Goal: Understand process/instructions

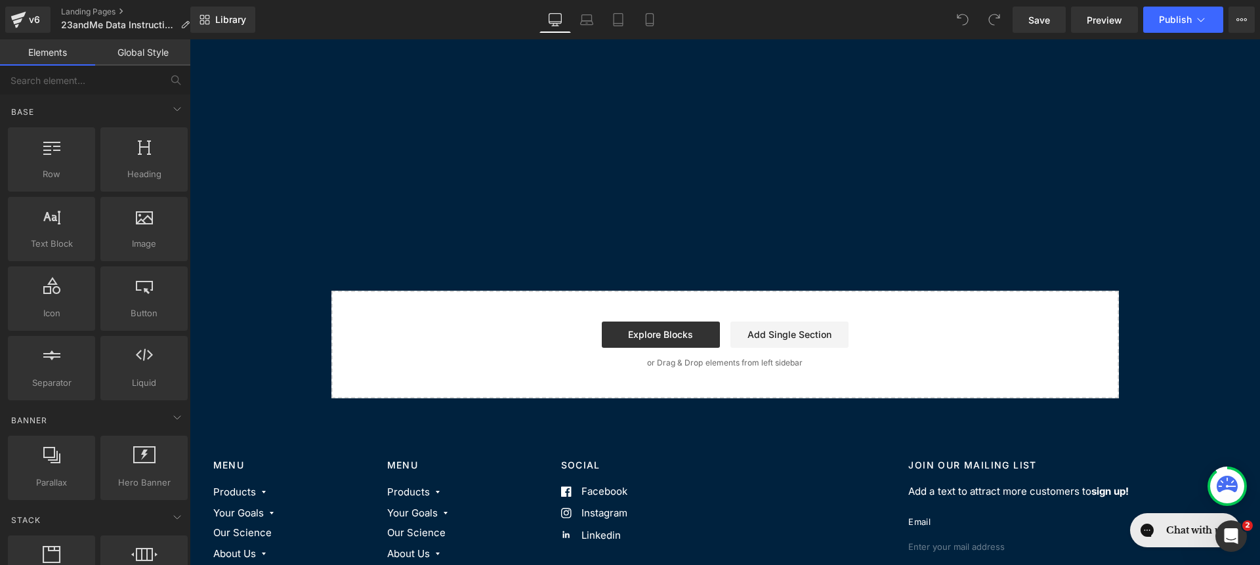
scroll to position [608, 0]
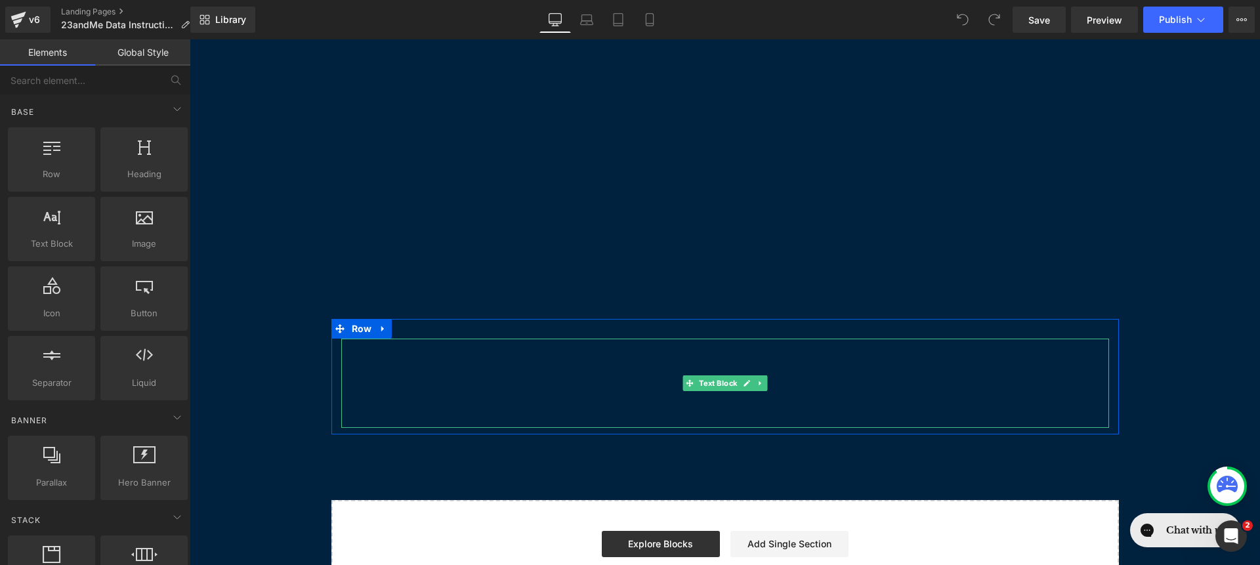
click at [541, 375] on p at bounding box center [725, 384] width 768 height 18
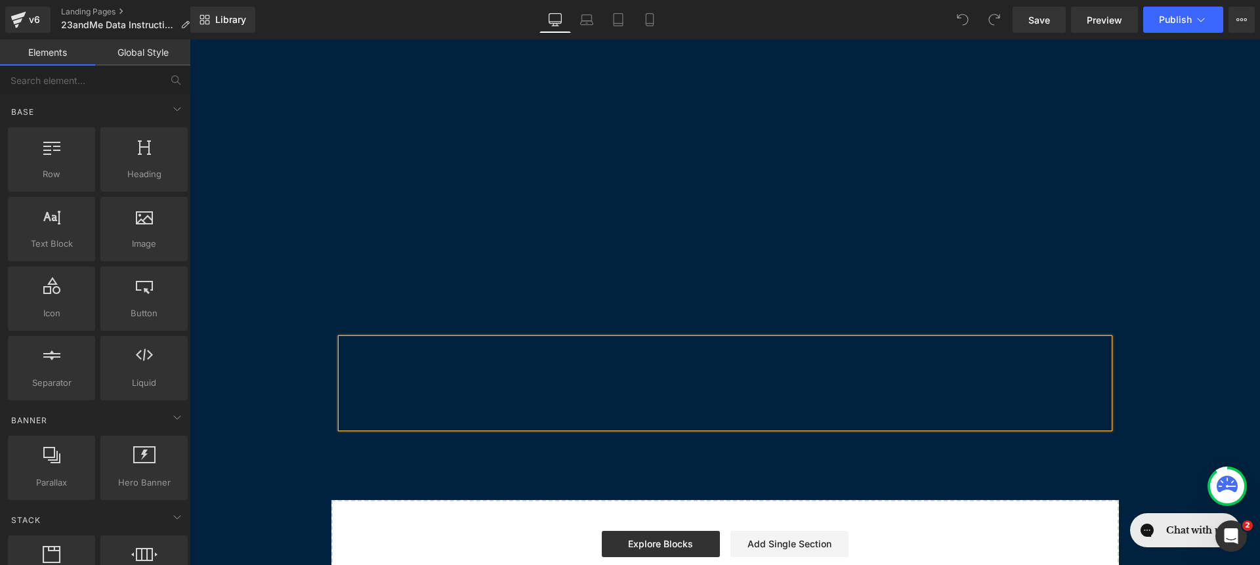
click at [541, 375] on p at bounding box center [725, 384] width 768 height 18
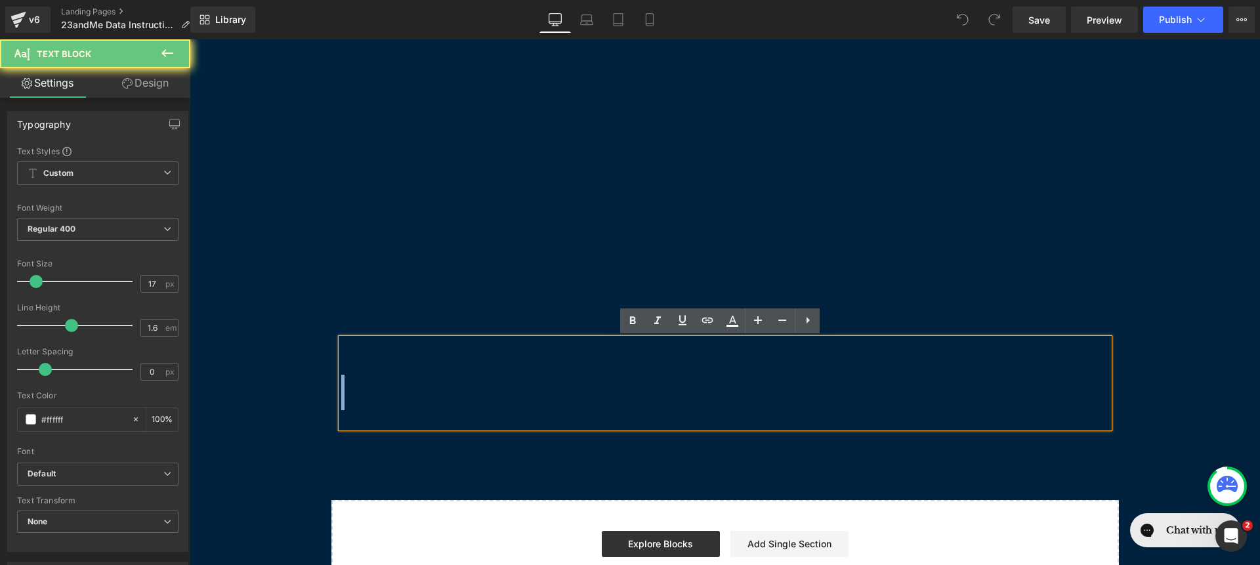
click at [541, 375] on p at bounding box center [725, 384] width 768 height 18
click at [542, 375] on p "To enrich screen reader interactions, please activate Accessibility in Grammarl…" at bounding box center [725, 384] width 768 height 18
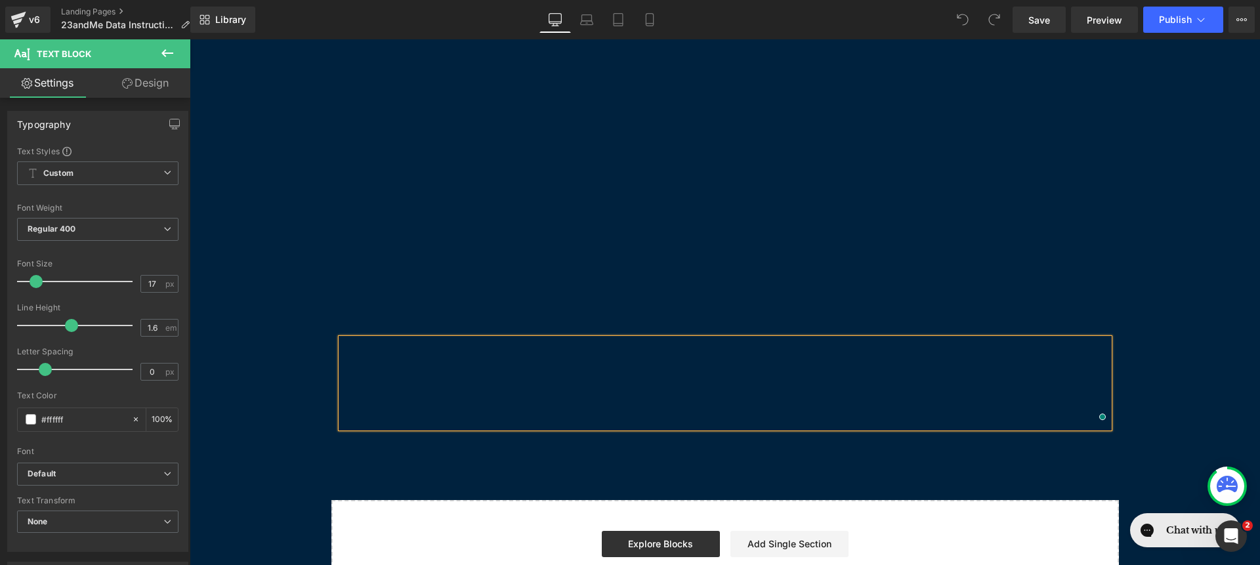
click at [366, 362] on p "To enrich screen reader interactions, please activate Accessibility in Grammarl…" at bounding box center [725, 365] width 768 height 18
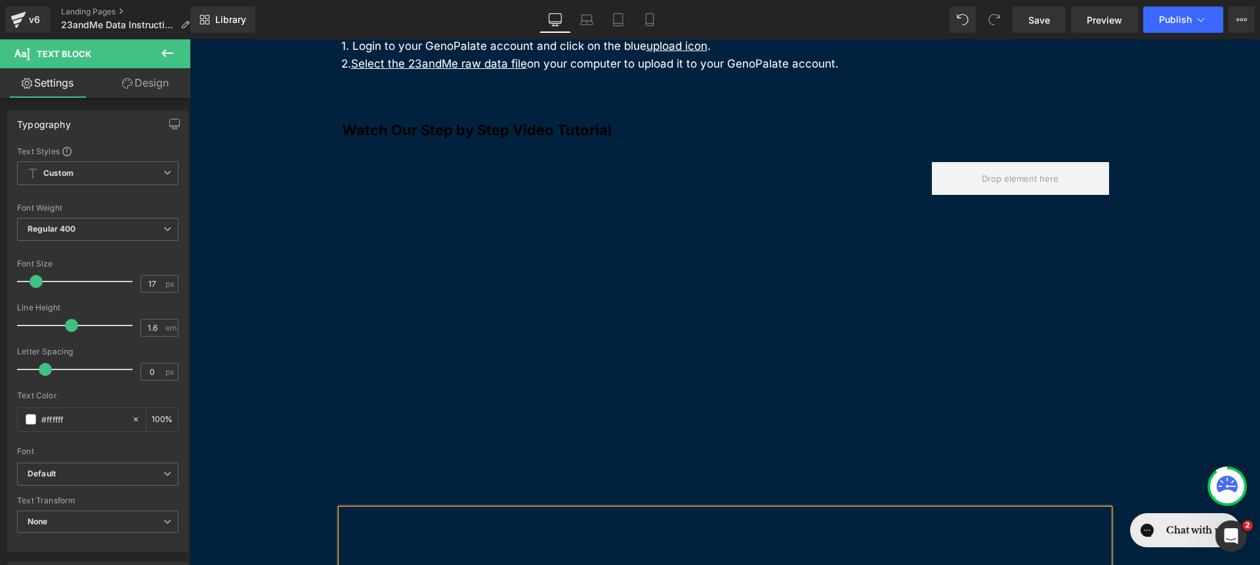
scroll to position [115, 0]
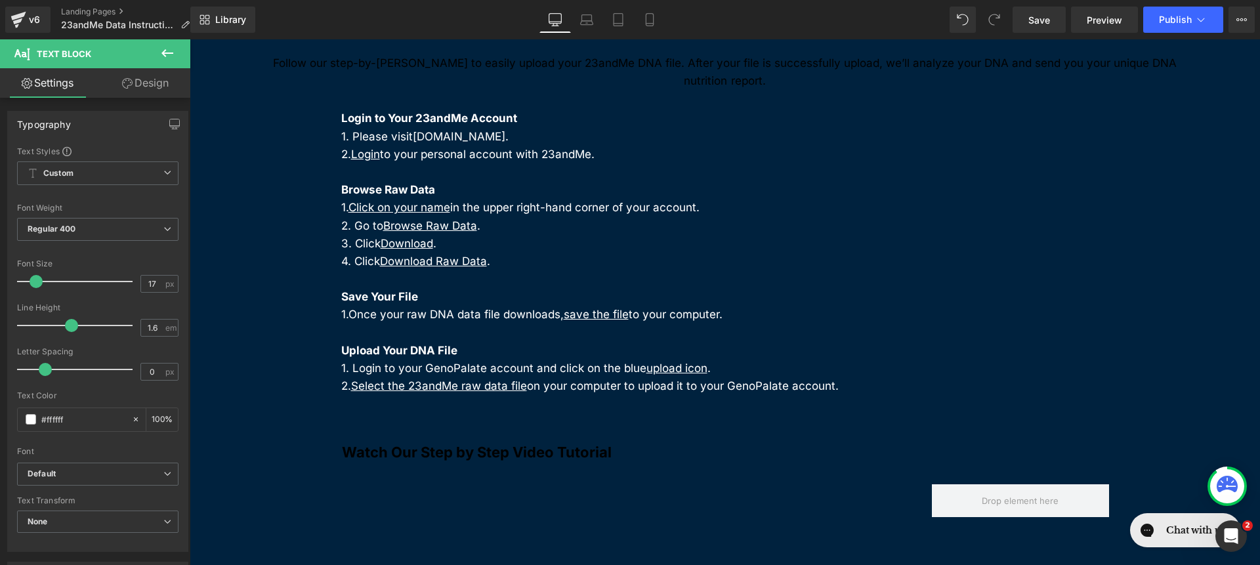
click at [377, 449] on strong "Watch Our Step by Step Video Tutorial" at bounding box center [477, 452] width 270 height 17
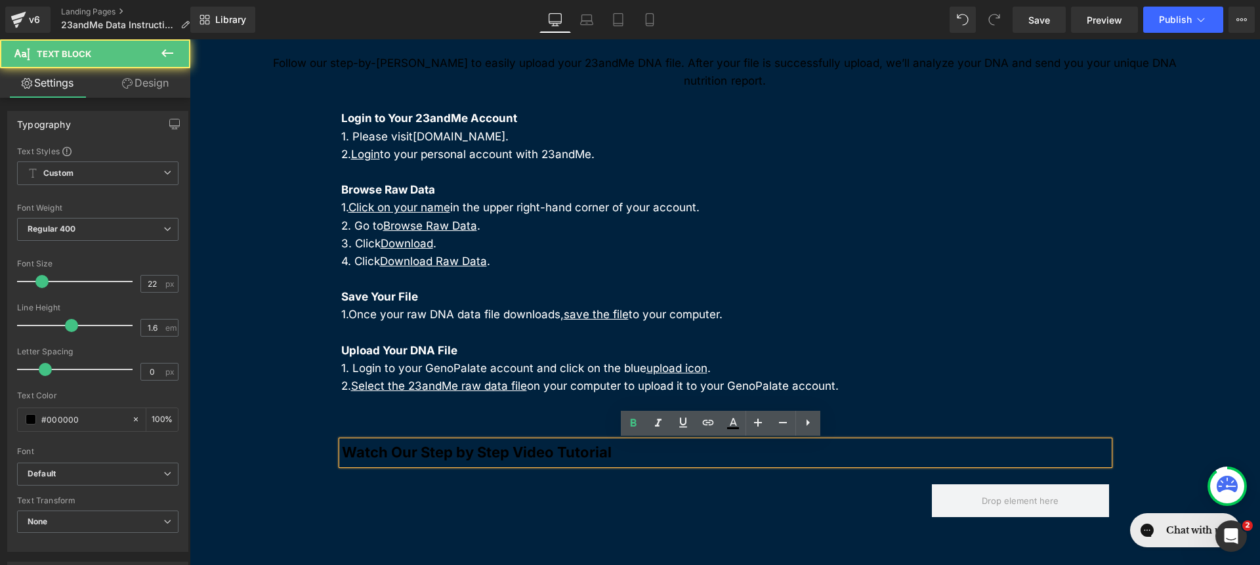
click at [234, 355] on div "23andMe Upload Instructions Heading Follow our step-by-step guide to easily upl…" at bounding box center [725, 551] width 1071 height 1140
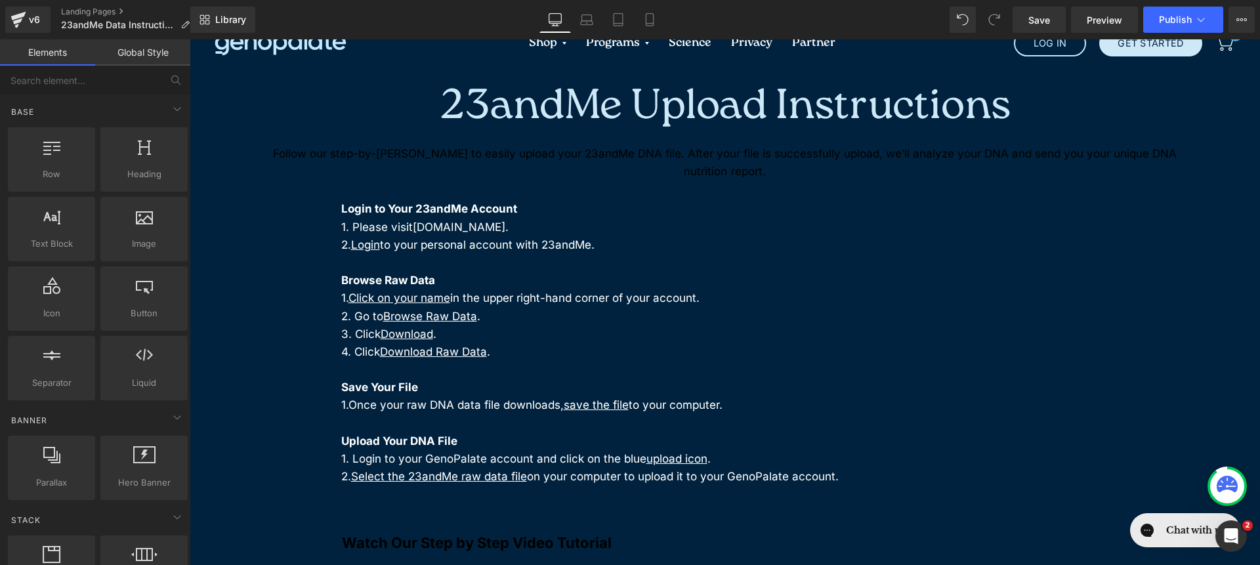
scroll to position [0, 0]
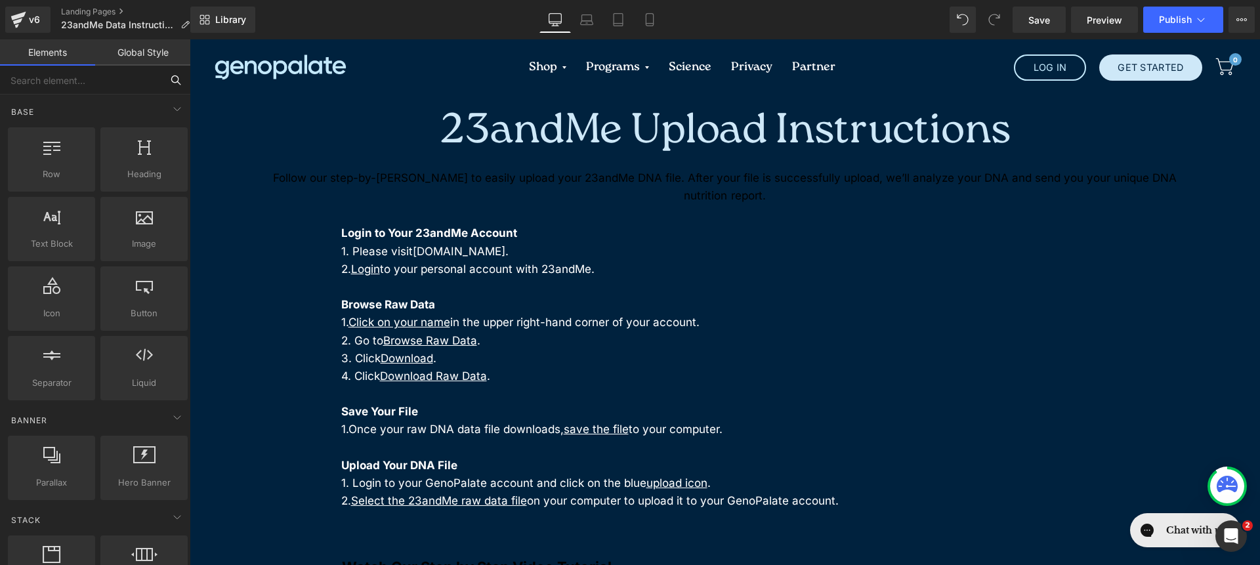
click at [150, 70] on input "text" at bounding box center [80, 80] width 161 height 29
click at [151, 64] on link "Global Style" at bounding box center [142, 52] width 95 height 26
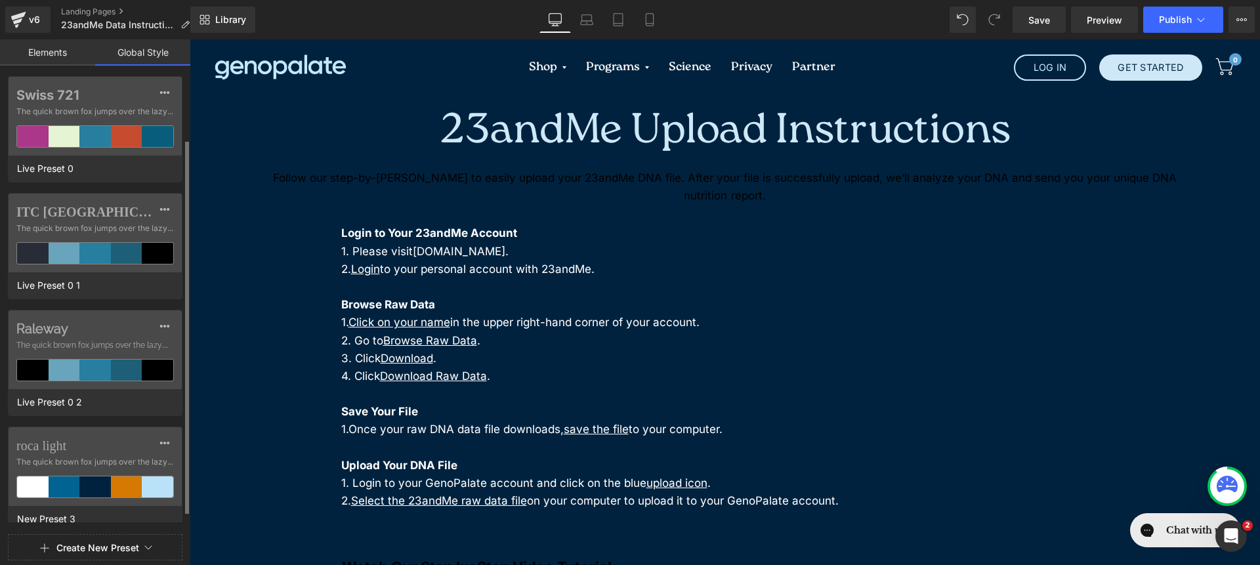
scroll to position [98, 0]
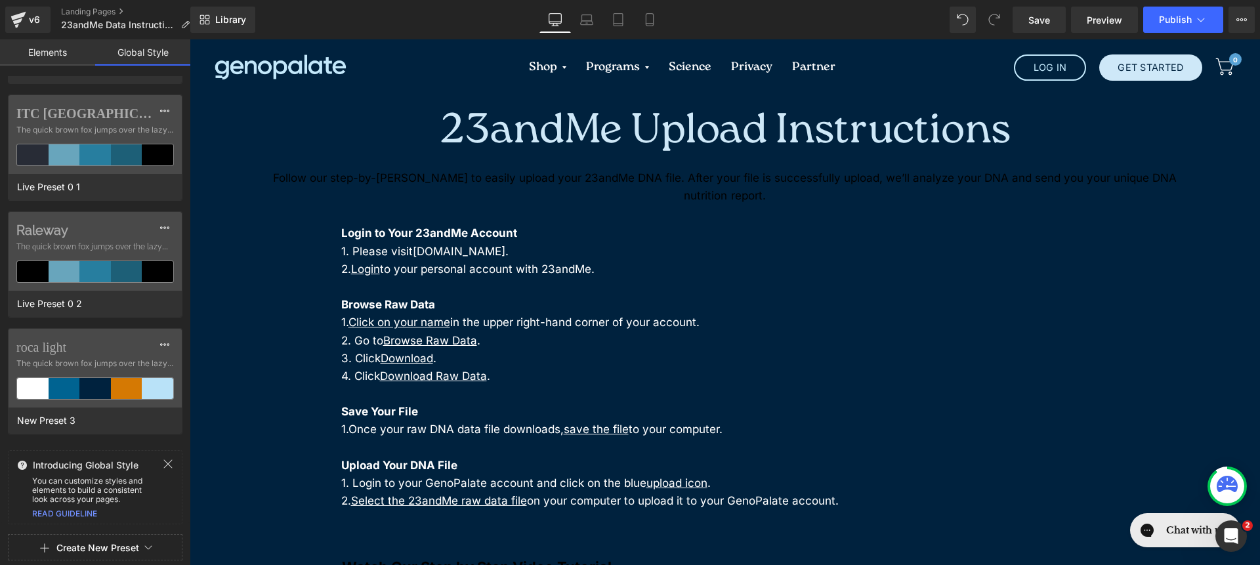
click at [127, 540] on button "Create New Preset" at bounding box center [97, 548] width 83 height 28
click at [124, 467] on div "From Live Theme" at bounding box center [95, 468] width 109 height 21
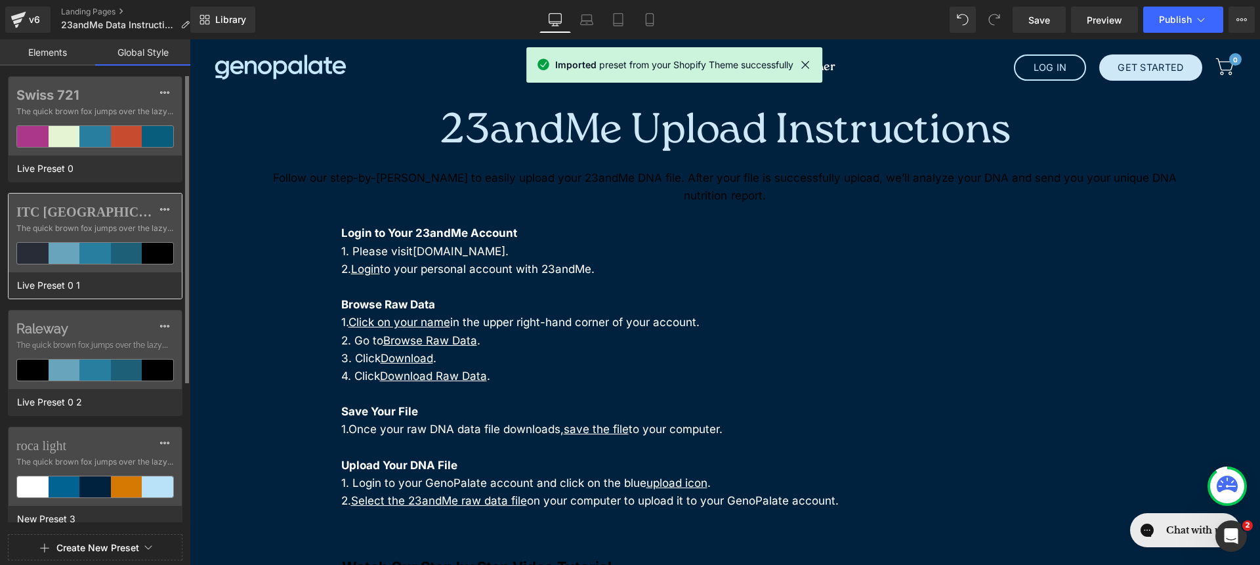
scroll to position [215, 0]
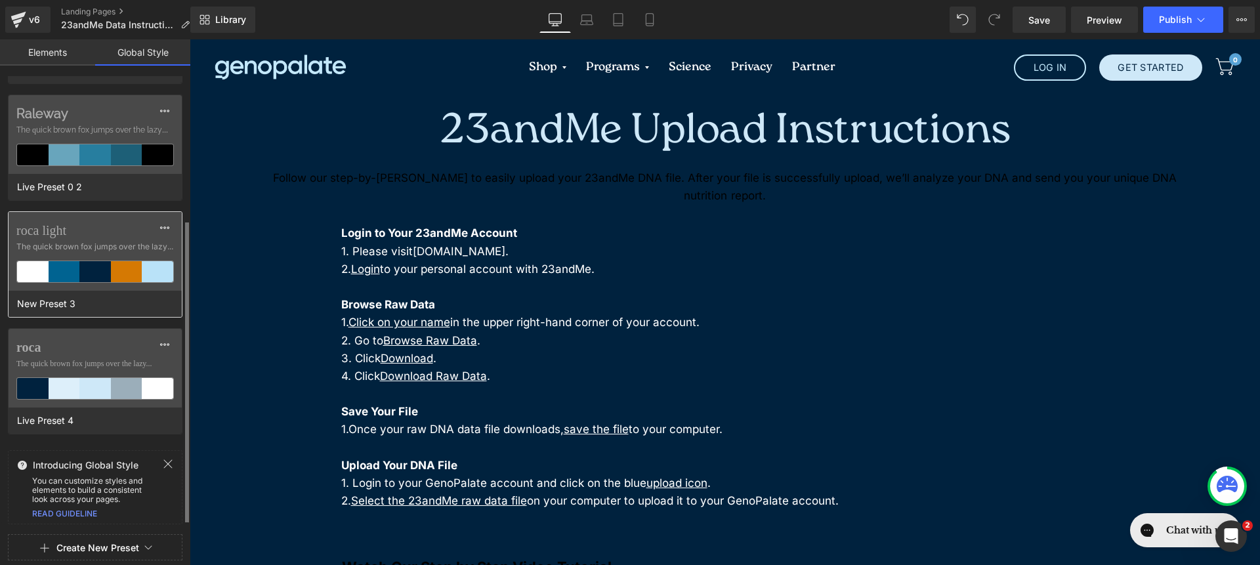
click at [91, 236] on label "roca light" at bounding box center [95, 231] width 158 height 16
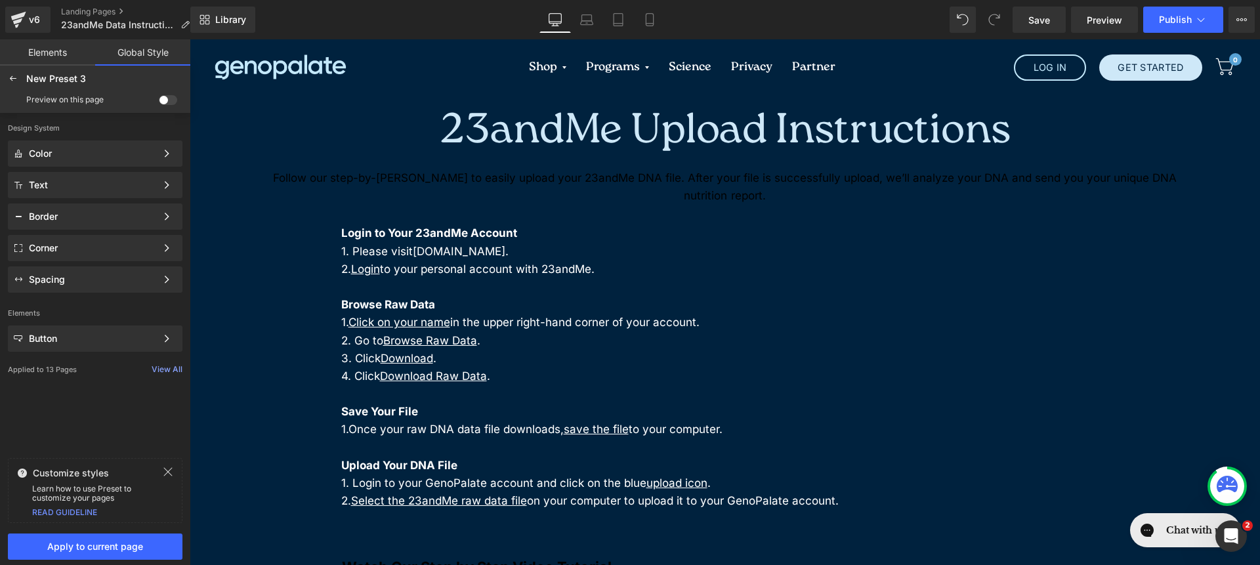
click at [173, 103] on span at bounding box center [168, 100] width 18 height 10
click at [159, 102] on input "checkbox" at bounding box center [159, 102] width 0 height 0
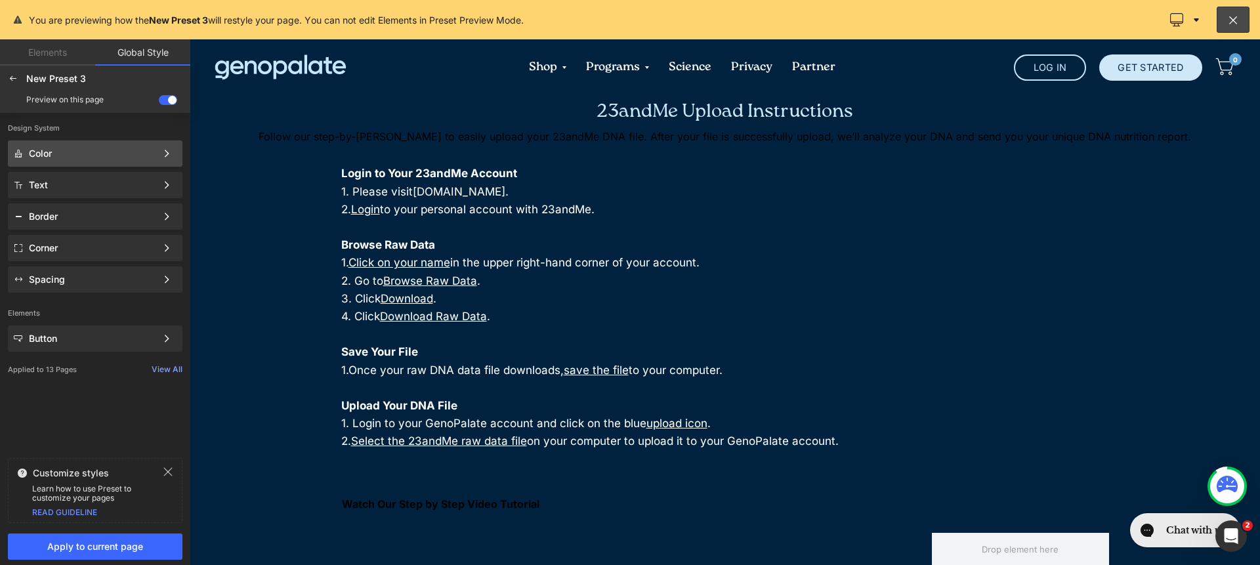
click at [154, 172] on div "Color Color Style Define a color palette and apply it to your pages 1 of 3 Next" at bounding box center [95, 185] width 175 height 26
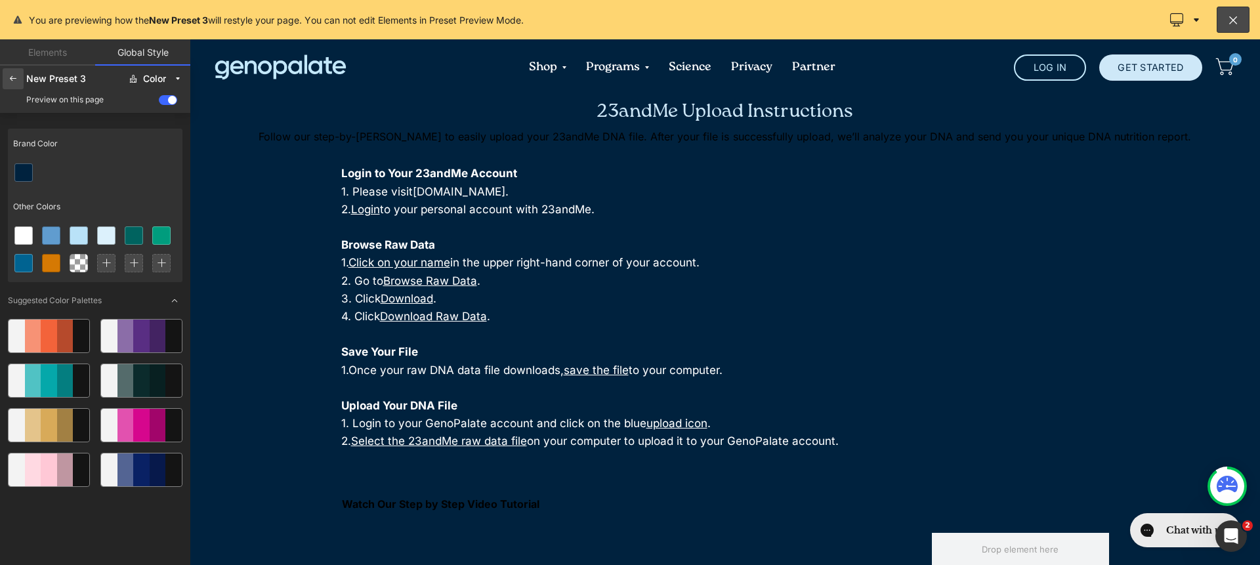
click at [15, 83] on icon at bounding box center [13, 79] width 11 height 11
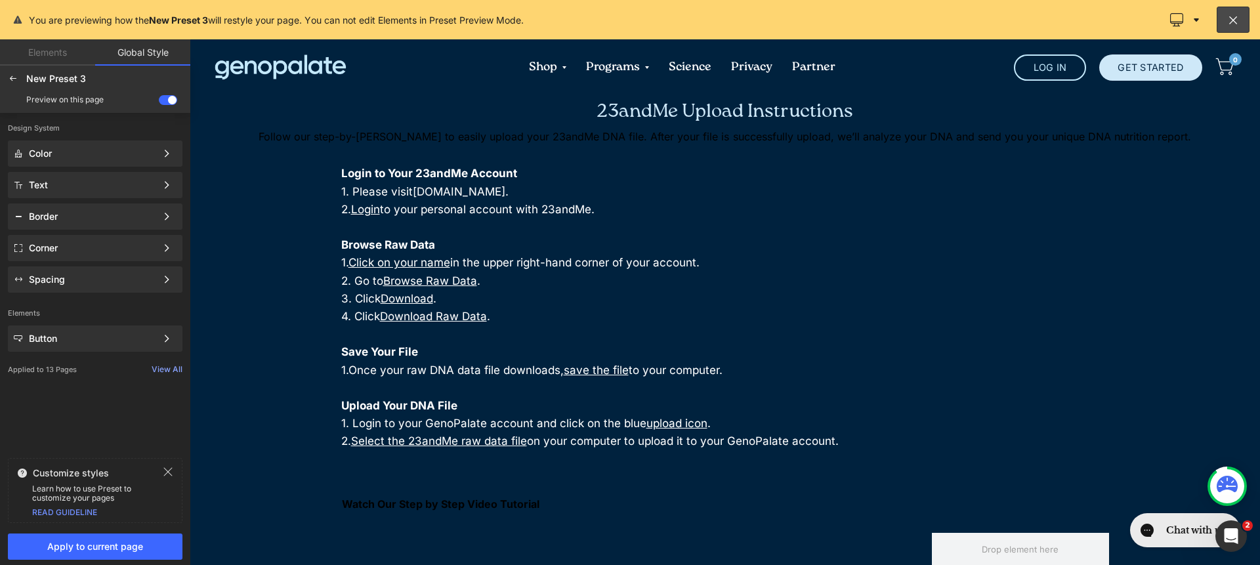
click at [164, 470] on icon at bounding box center [168, 472] width 11 height 11
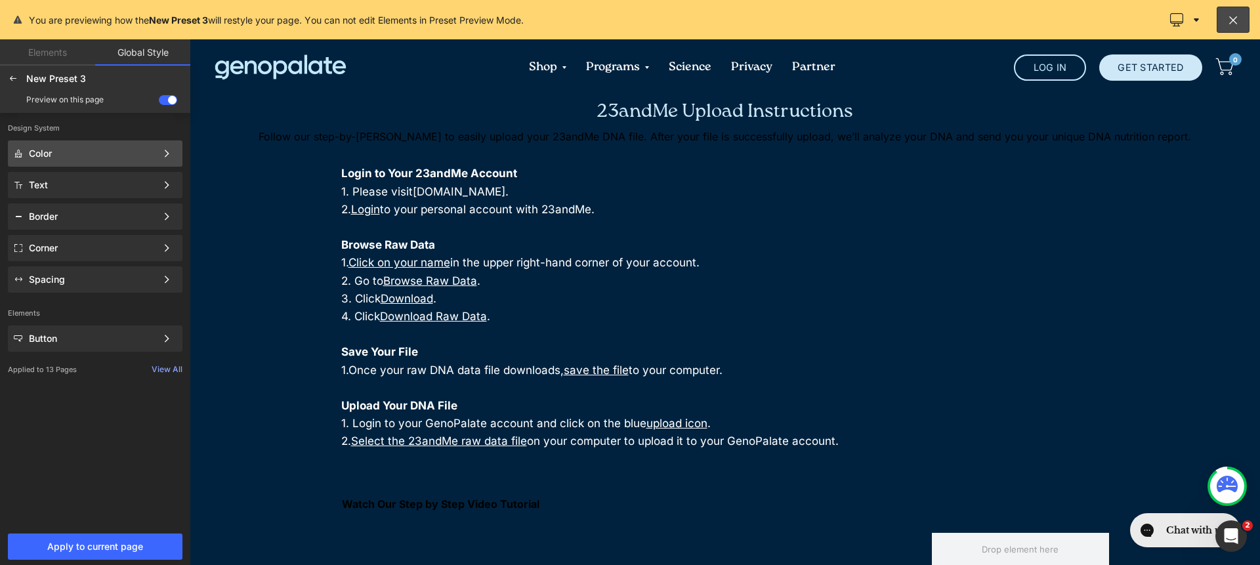
click at [89, 172] on div "Color Color Style Define a color palette and apply it to your pages 1 of 3 Next" at bounding box center [95, 185] width 175 height 26
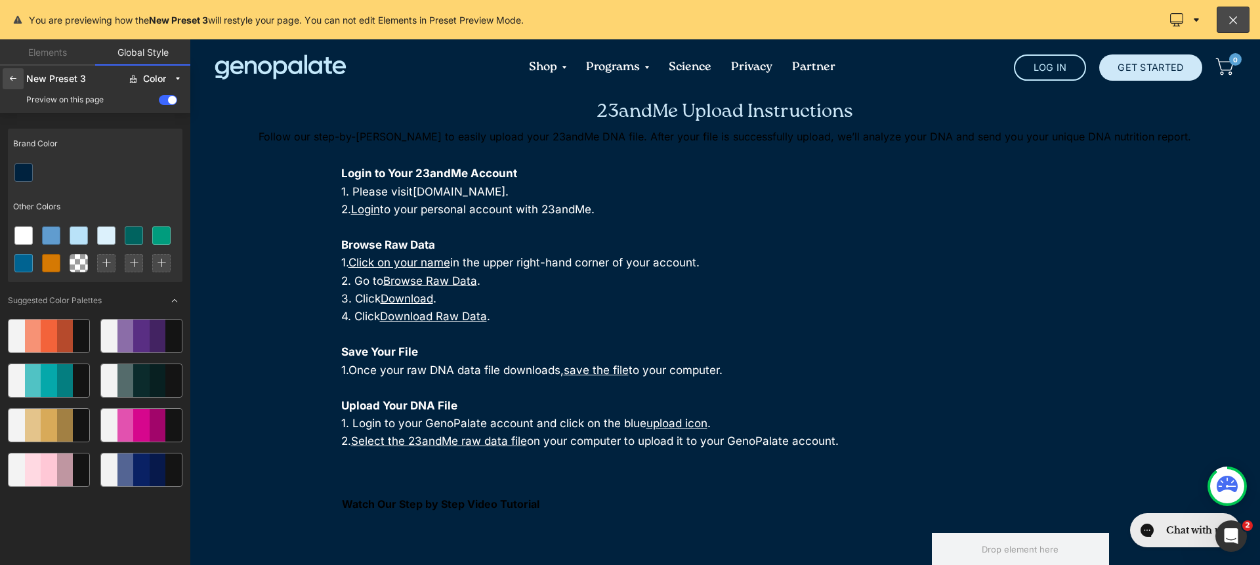
click at [18, 79] on div at bounding box center [13, 78] width 21 height 21
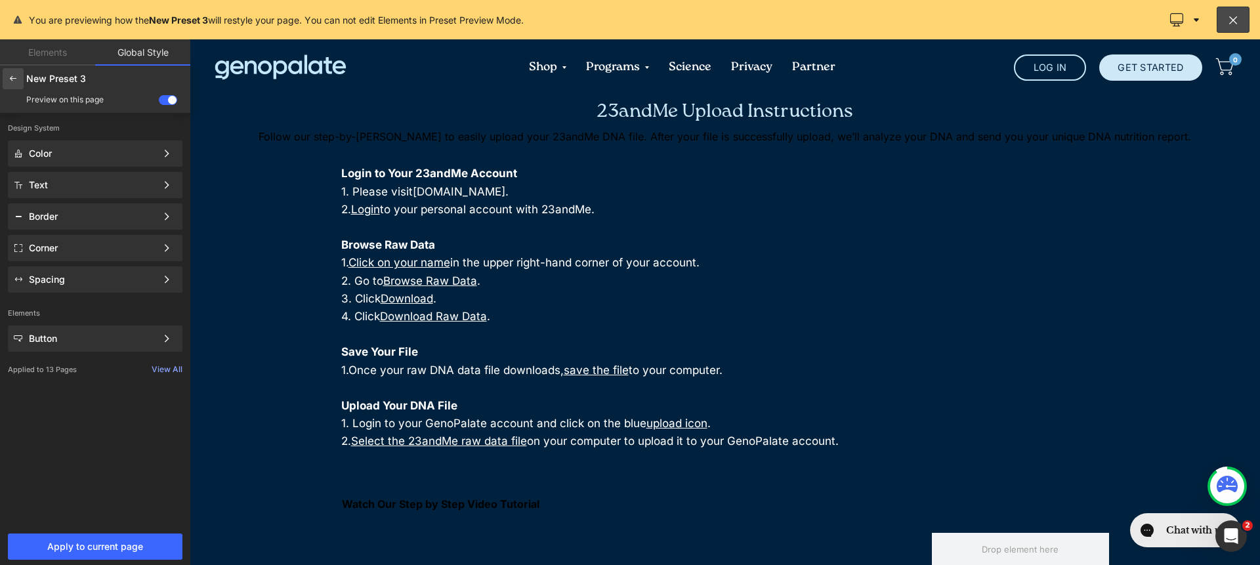
click at [18, 79] on div at bounding box center [13, 78] width 21 height 21
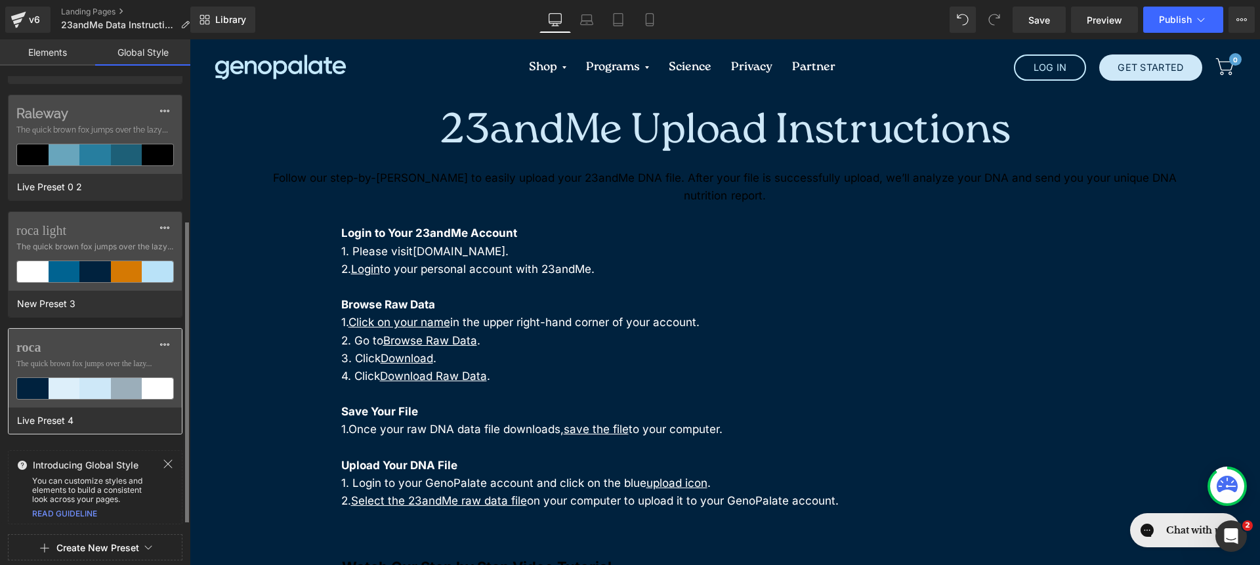
click at [108, 343] on label "roca" at bounding box center [95, 347] width 158 height 16
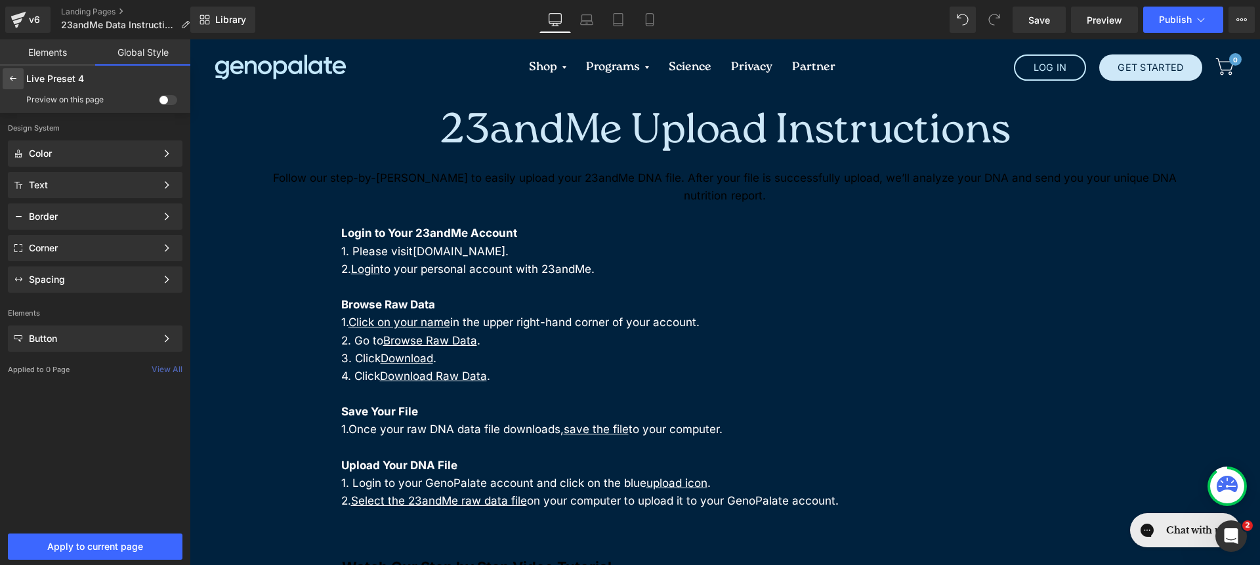
click at [3, 83] on div at bounding box center [13, 78] width 21 height 21
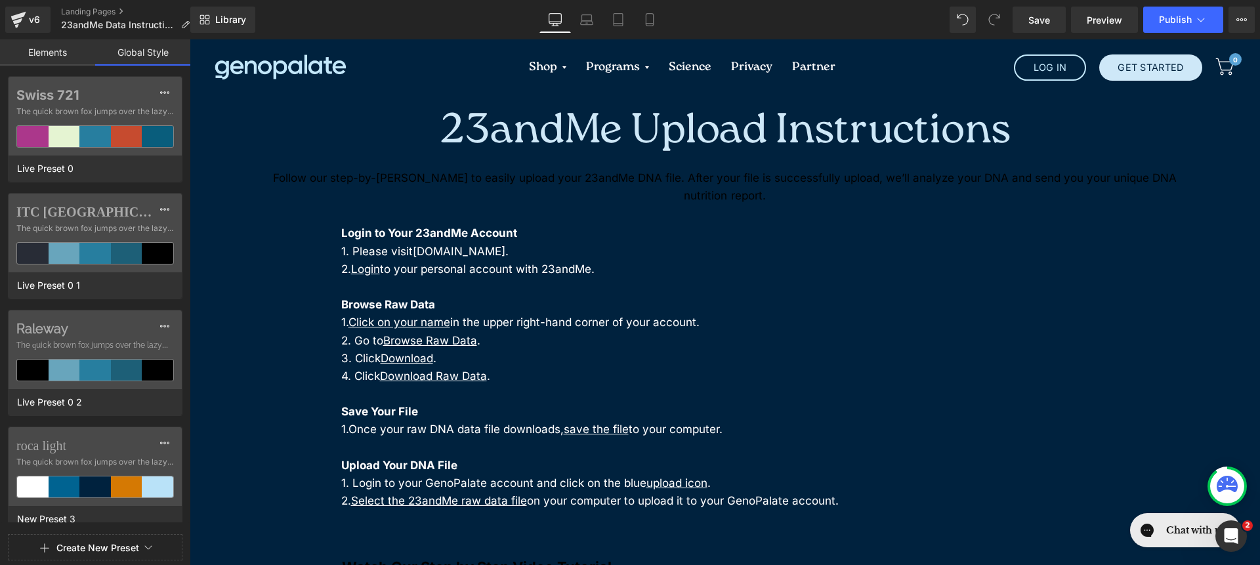
click at [32, 51] on link "Elements" at bounding box center [47, 52] width 95 height 26
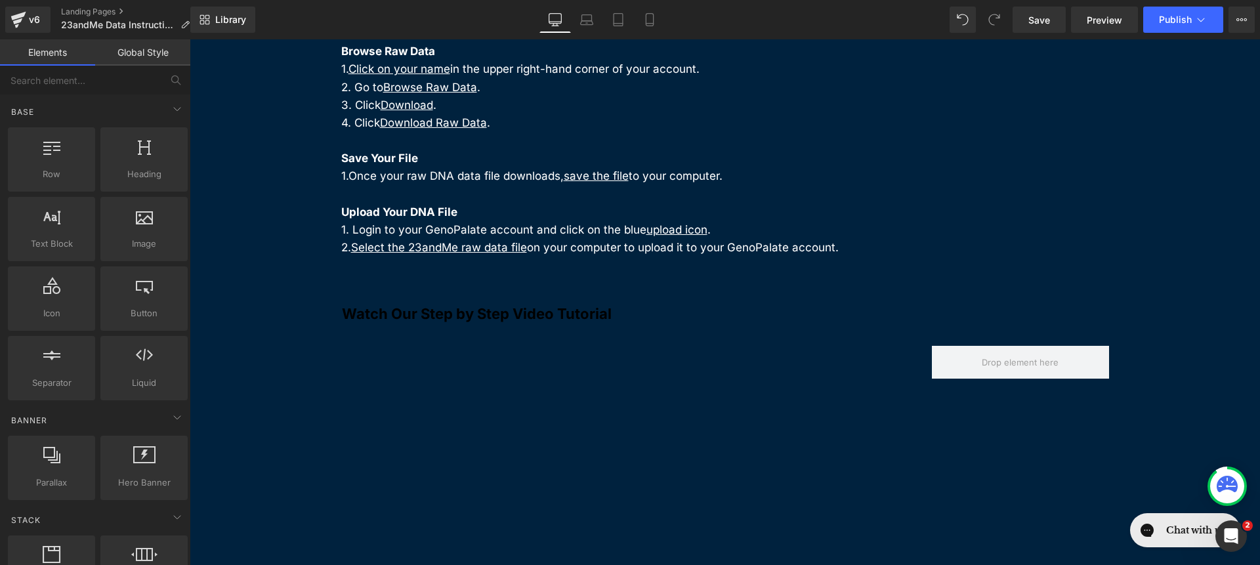
scroll to position [0, 0]
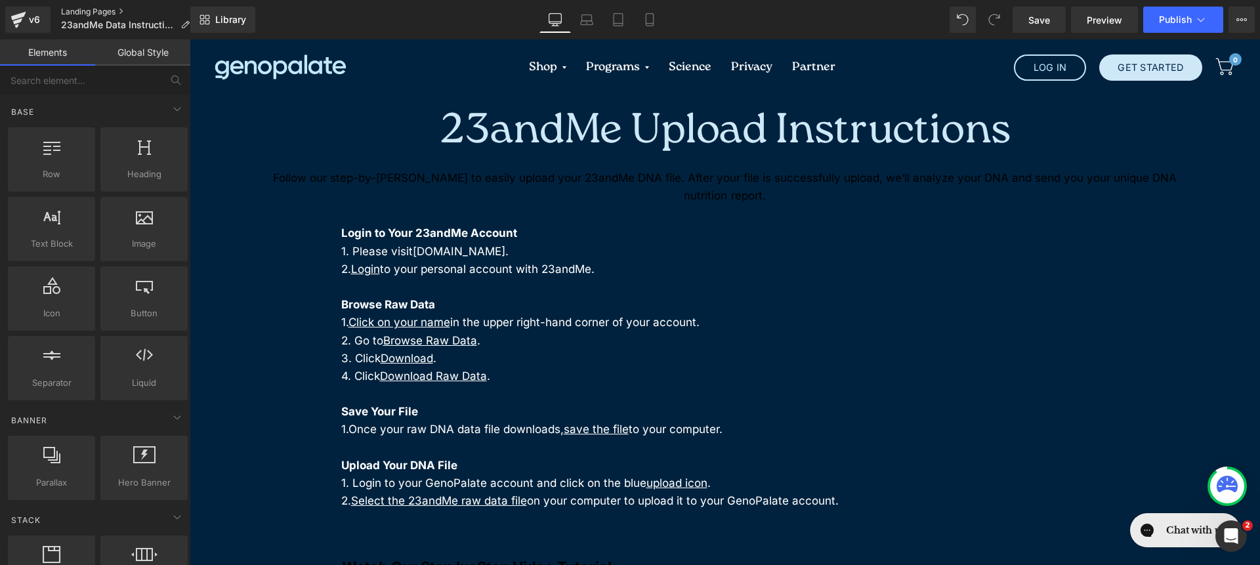
click at [80, 7] on link "Landing Pages" at bounding box center [130, 12] width 139 height 11
